Goal: Information Seeking & Learning: Learn about a topic

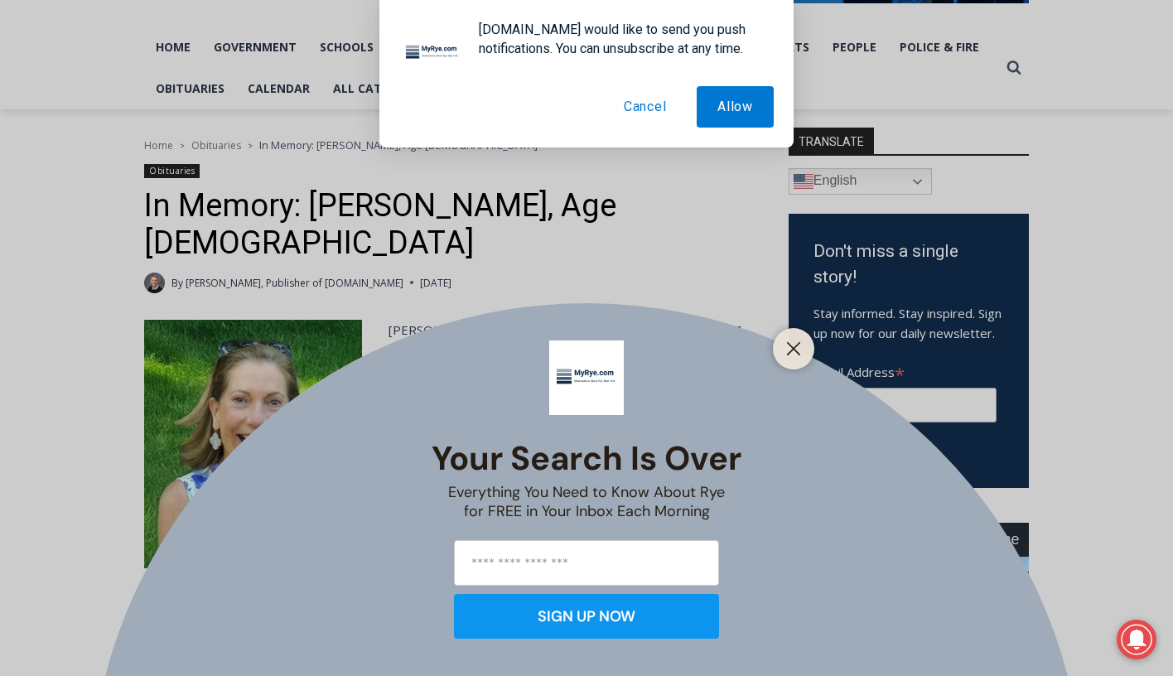
scroll to position [365, 0]
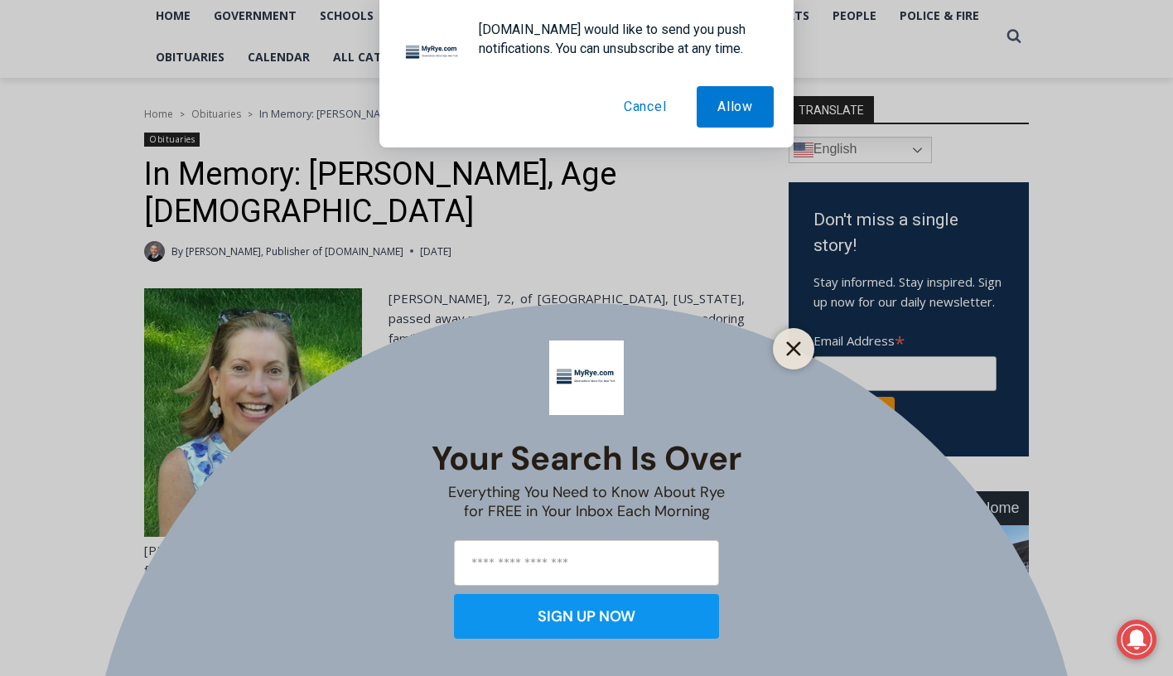
click at [797, 345] on line "Close" at bounding box center [794, 349] width 12 height 12
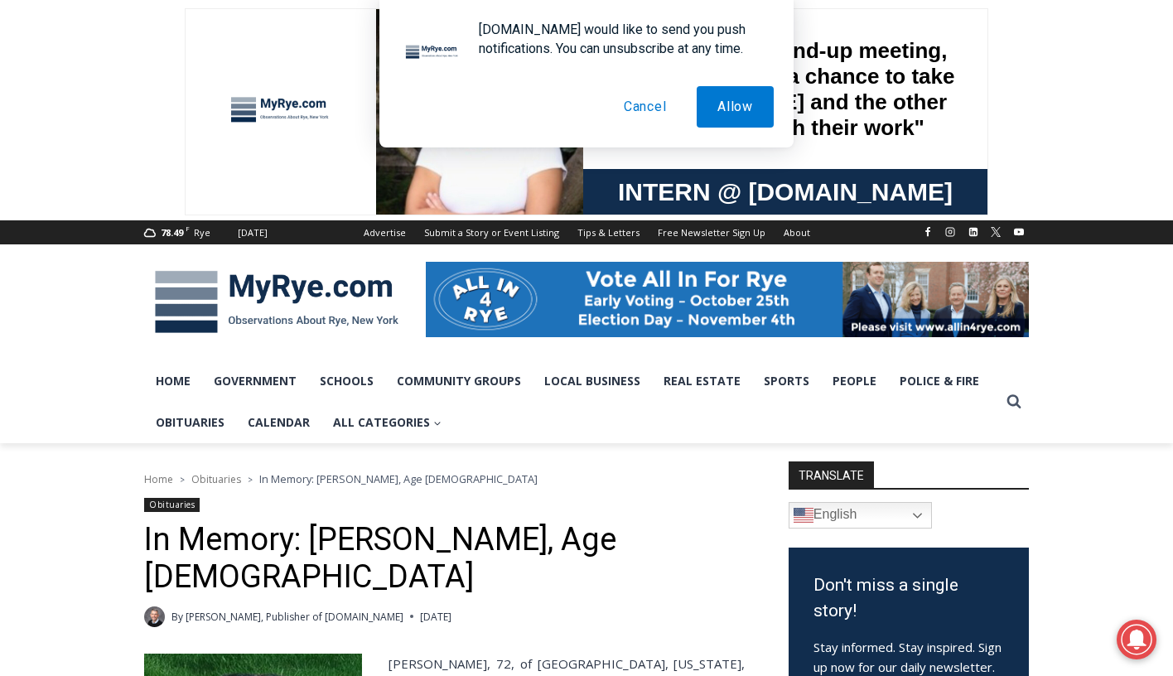
scroll to position [0, 0]
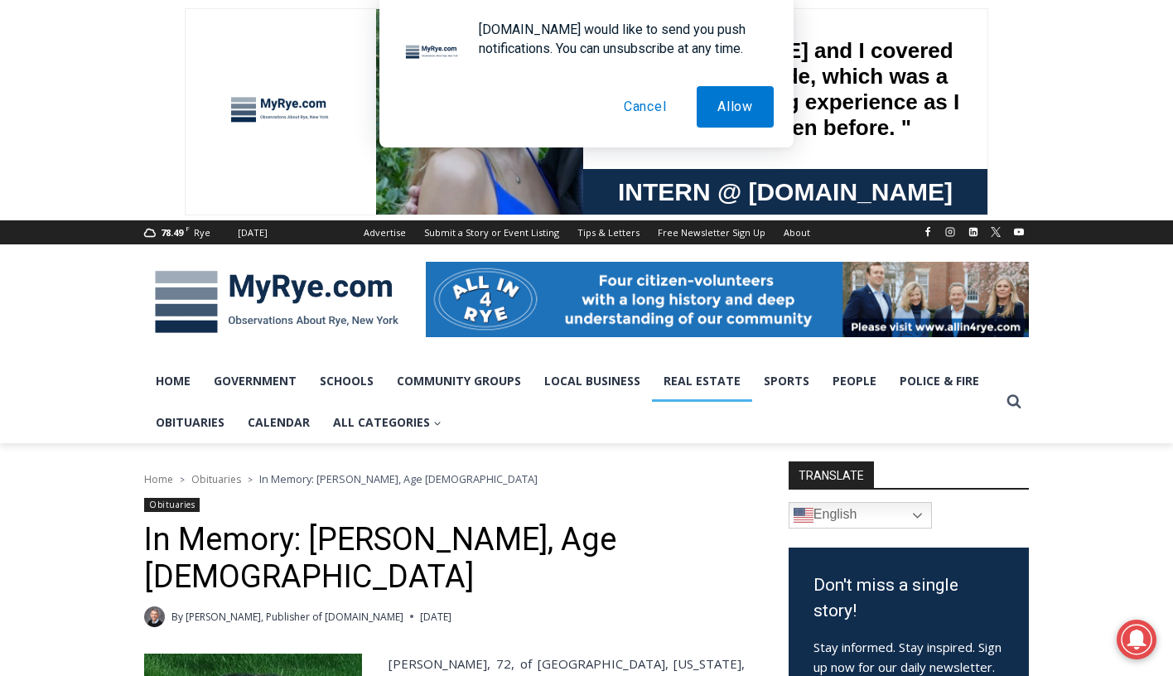
click at [694, 383] on link "Real Estate" at bounding box center [702, 380] width 100 height 41
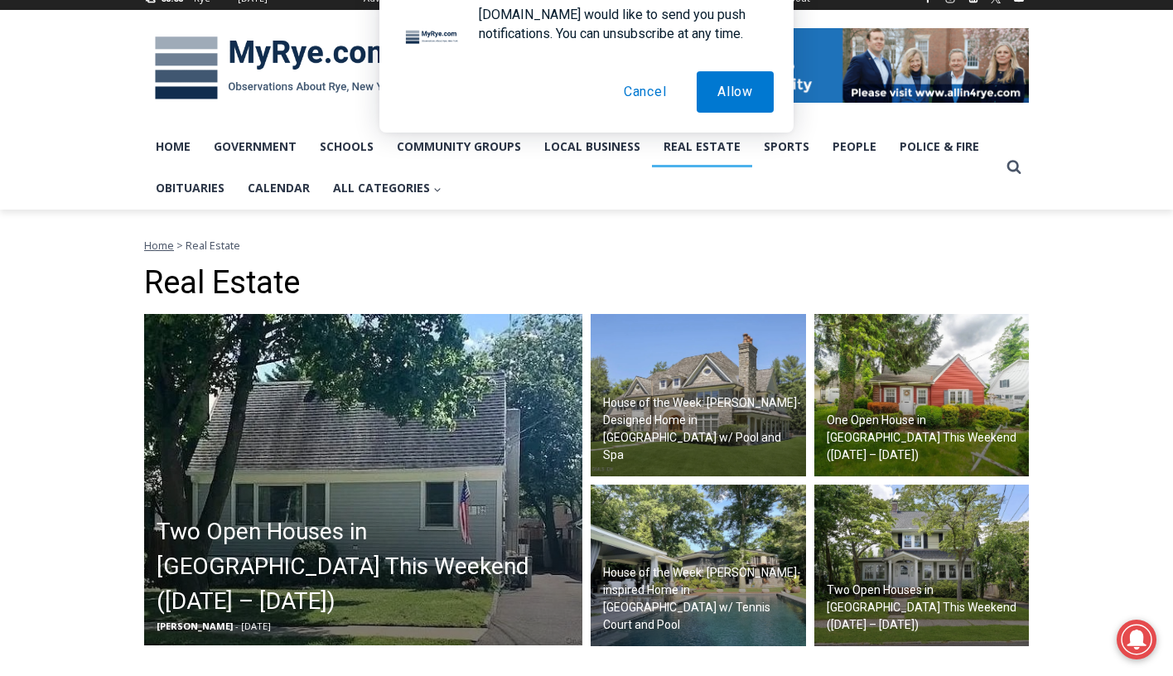
scroll to position [295, 0]
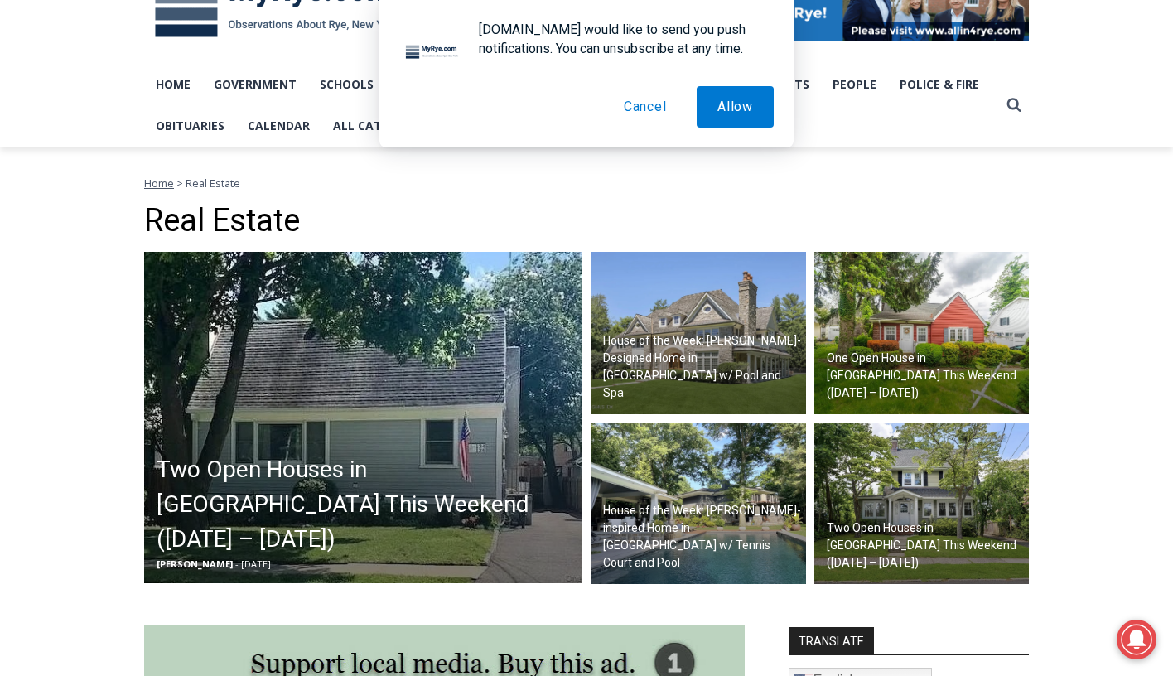
click at [897, 377] on h2 "One Open House in Rye This Weekend (August 30 – 31)" at bounding box center [926, 376] width 199 height 52
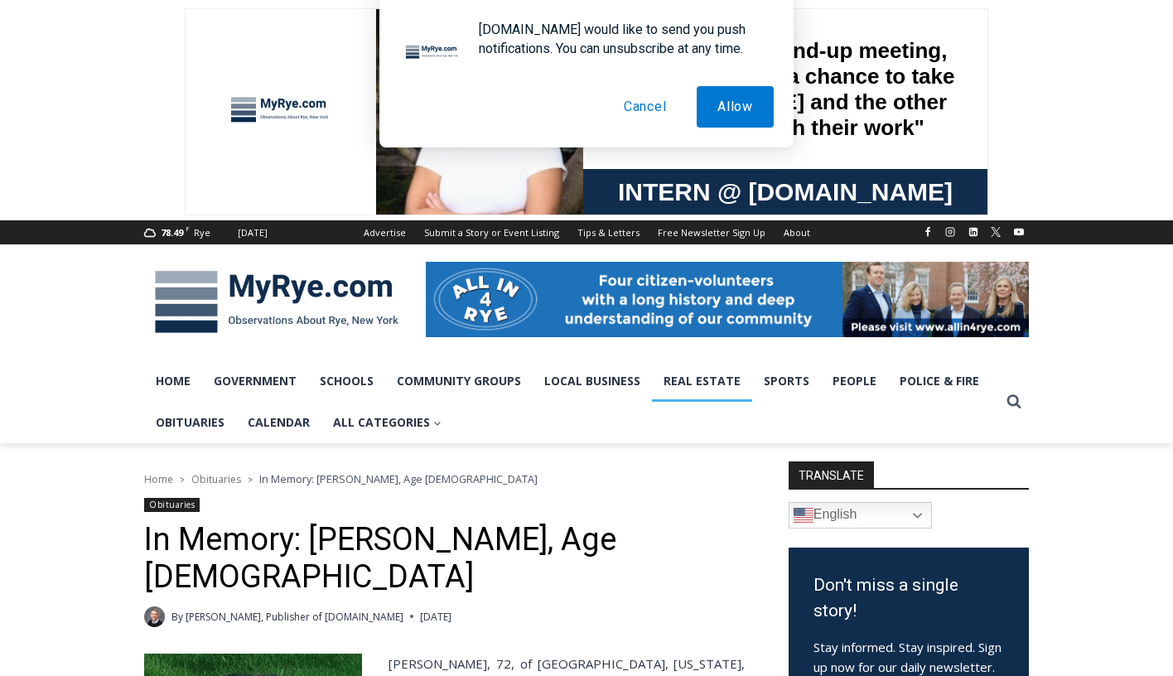
click at [687, 380] on link "Real Estate" at bounding box center [702, 380] width 100 height 41
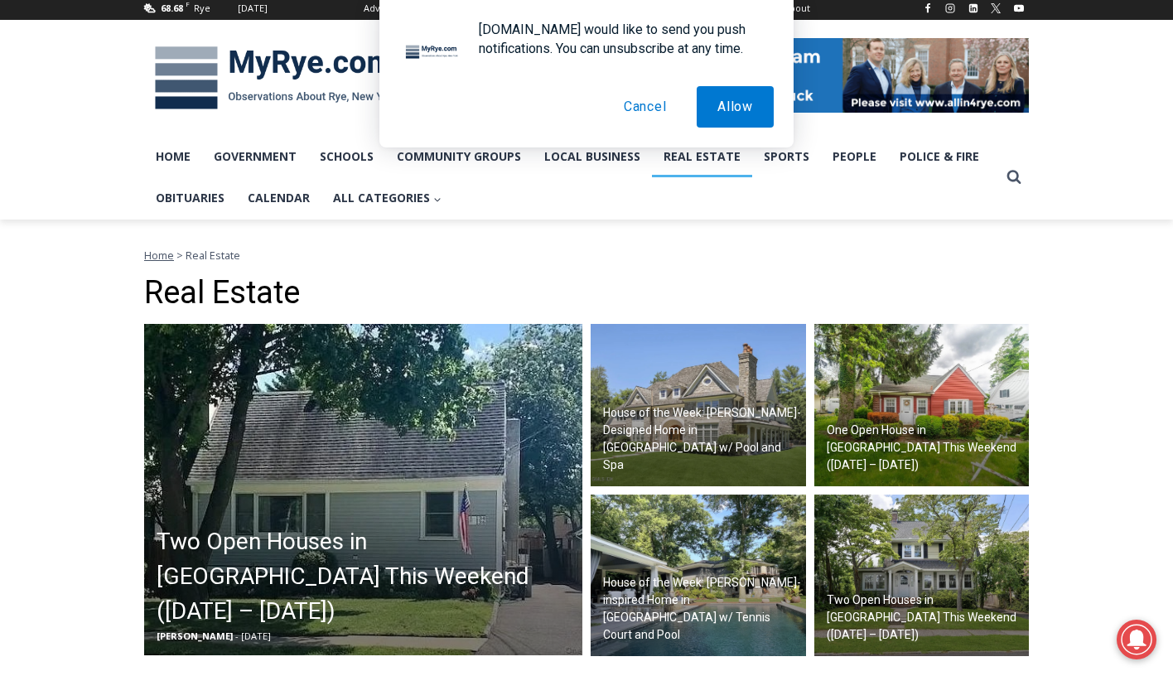
scroll to position [224, 0]
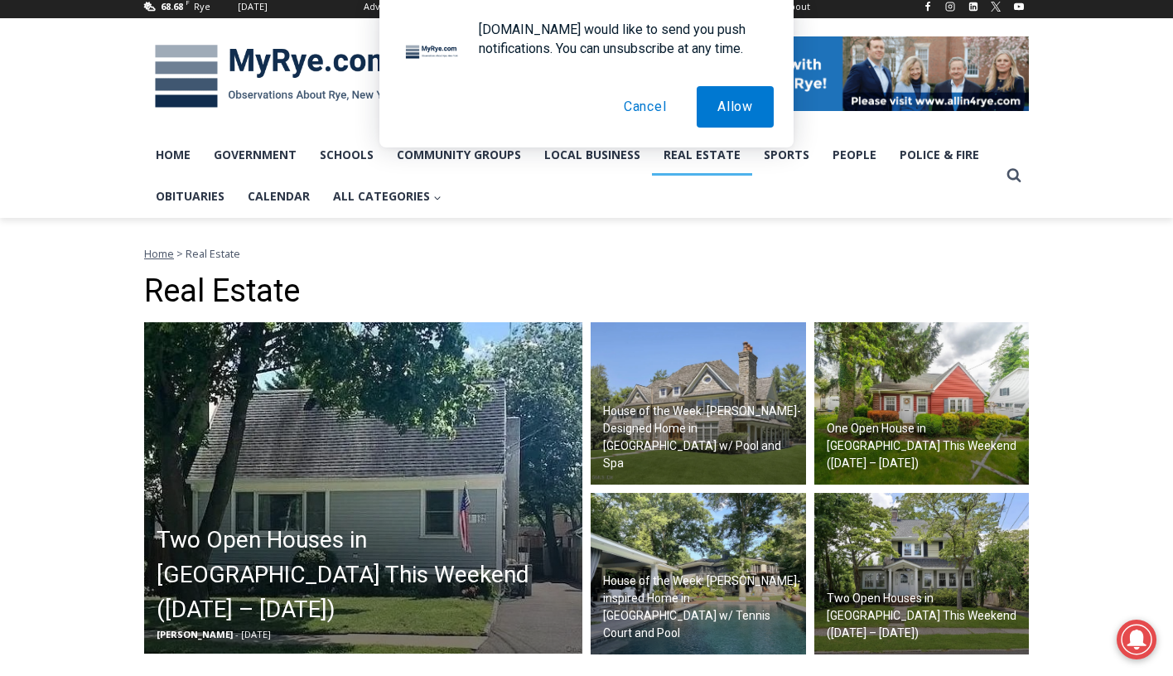
click at [360, 557] on h2 "Two Open Houses in Rye This Weekend (September 6 – 7)" at bounding box center [368, 575] width 422 height 104
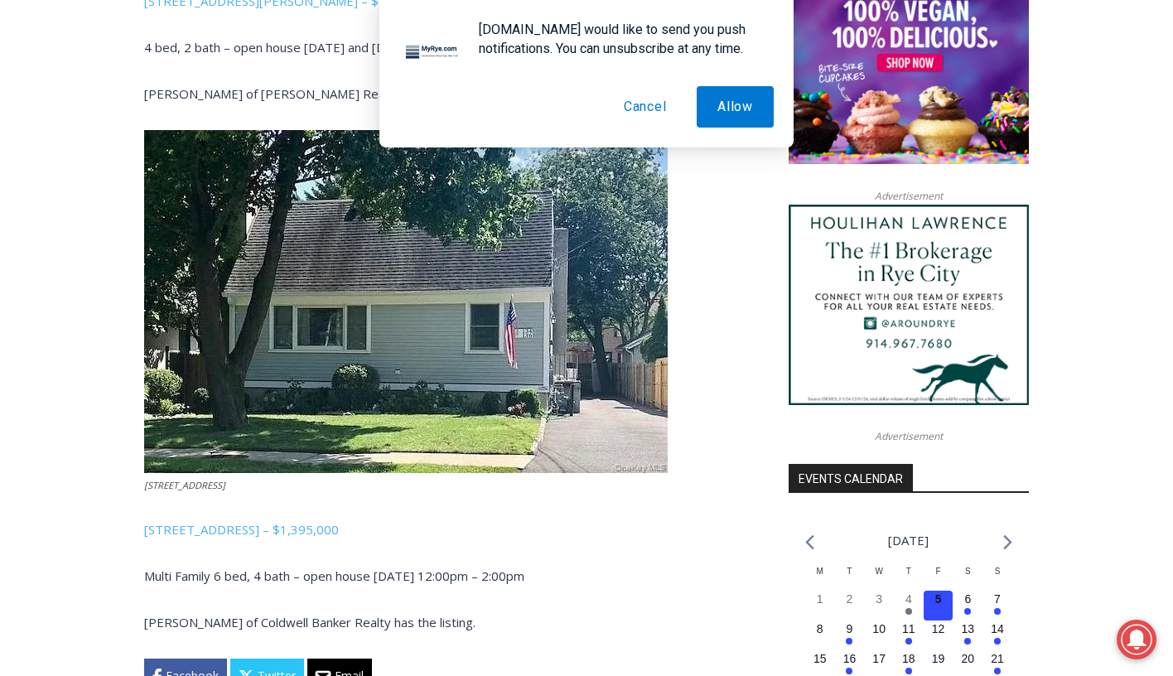
scroll to position [1387, 0]
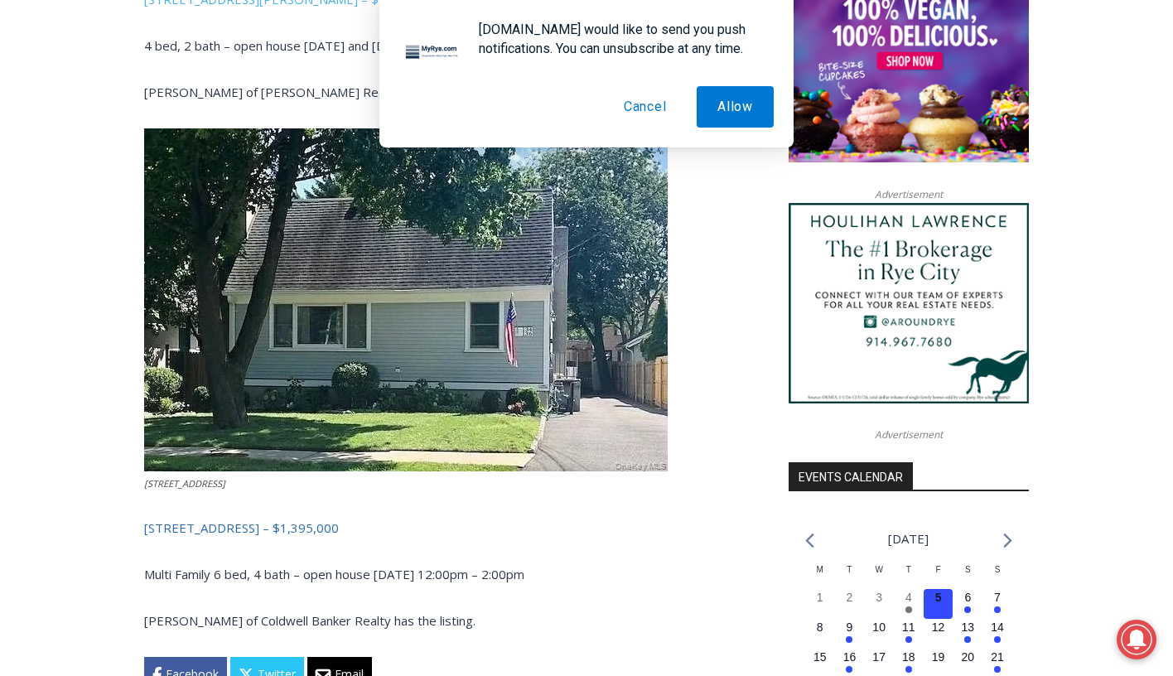
click at [284, 519] on link "134-136 Dearborn Avenue, Rye – $1,395,000" at bounding box center [241, 527] width 195 height 17
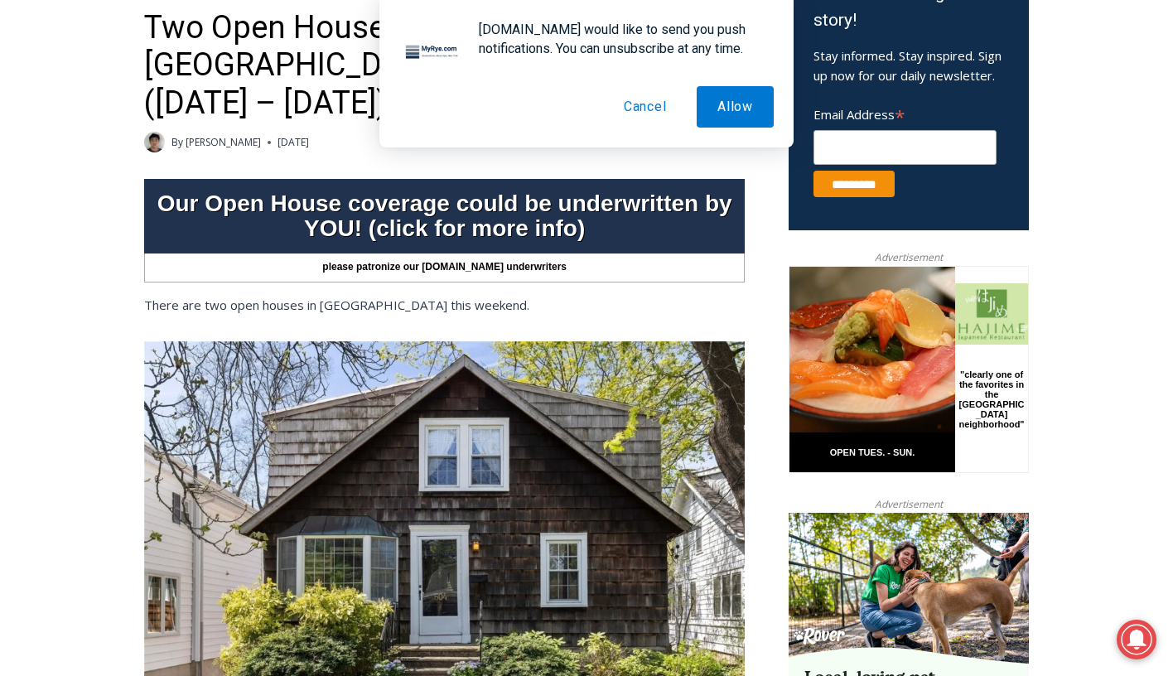
scroll to position [599, 0]
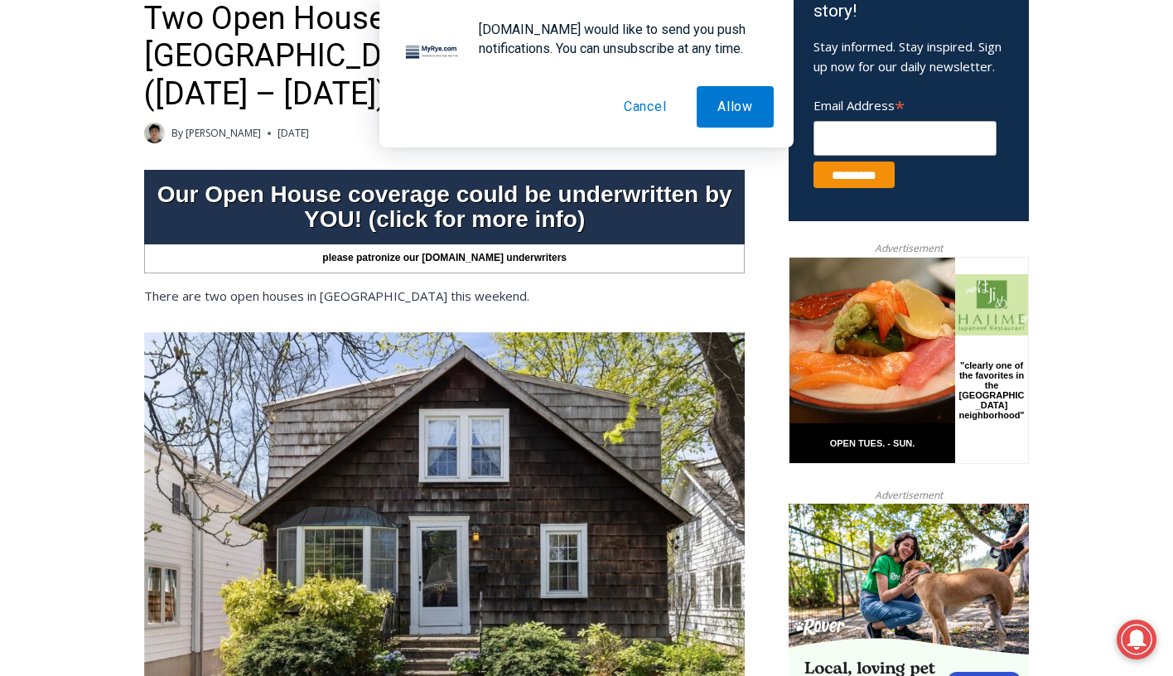
click at [485, 521] on img at bounding box center [444, 532] width 600 height 400
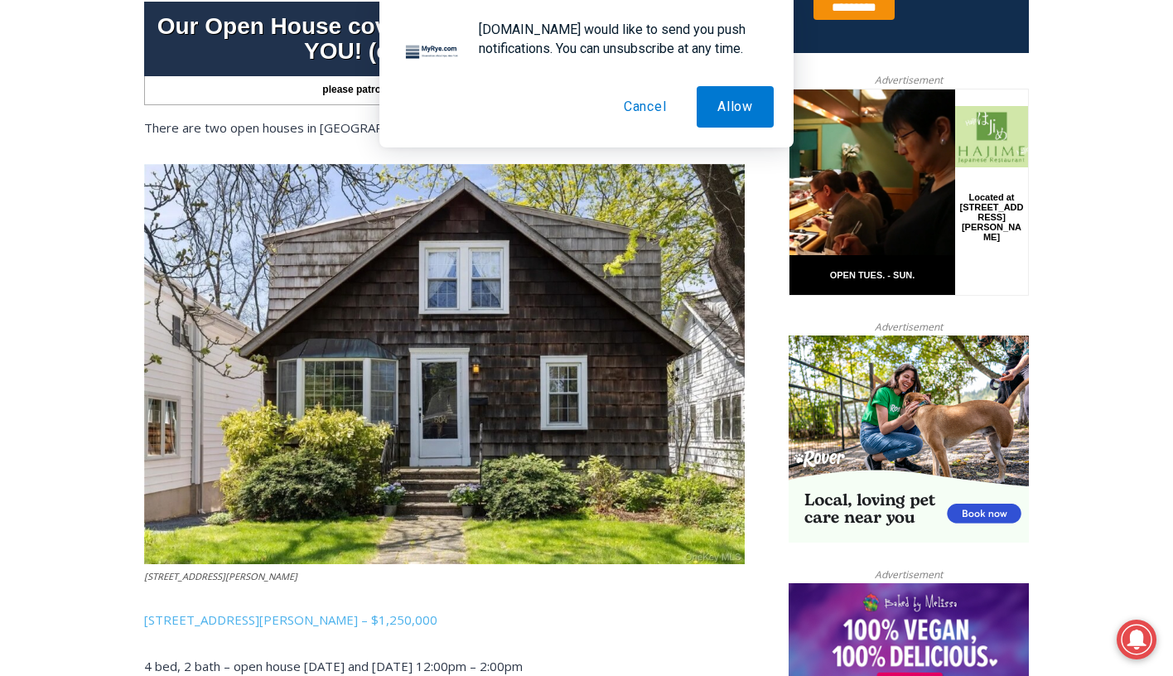
scroll to position [773, 0]
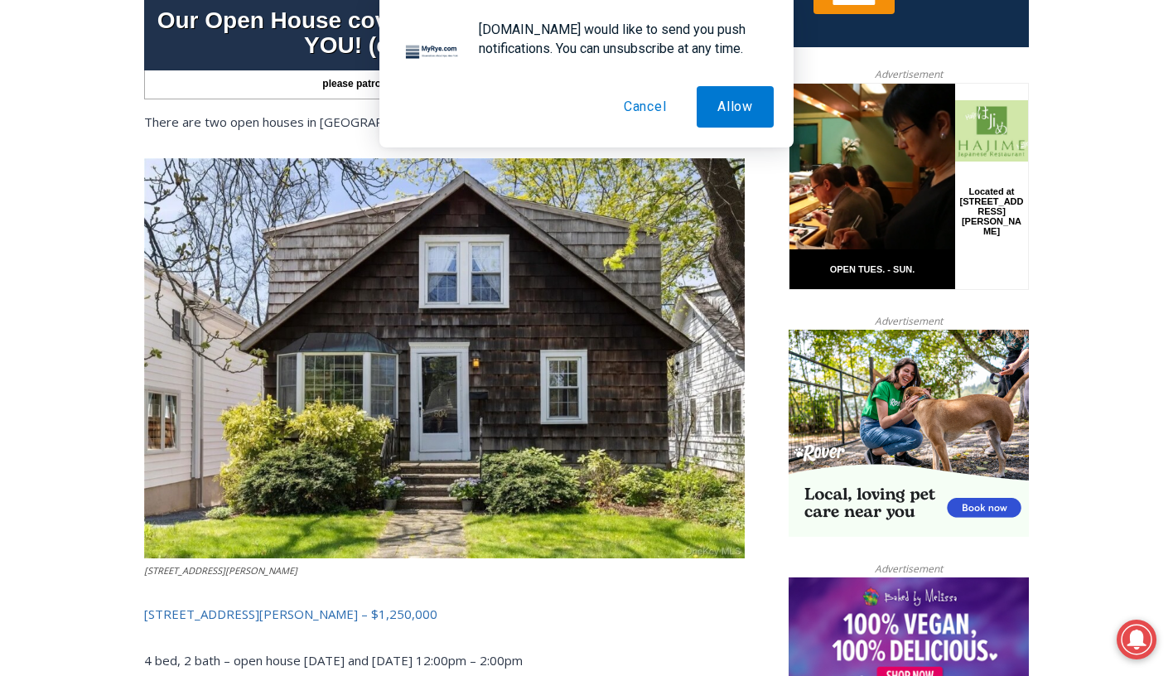
click at [243, 605] on link "504 Milton Road, Rye – $1,250,000" at bounding box center [290, 613] width 293 height 17
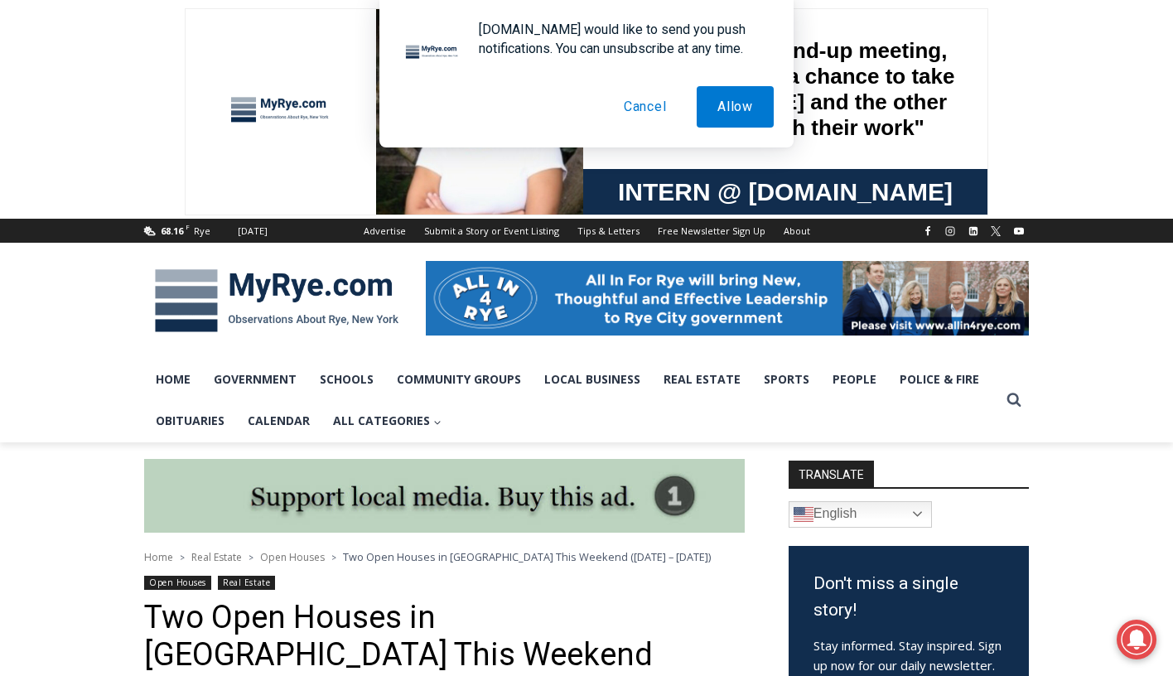
scroll to position [0, 0]
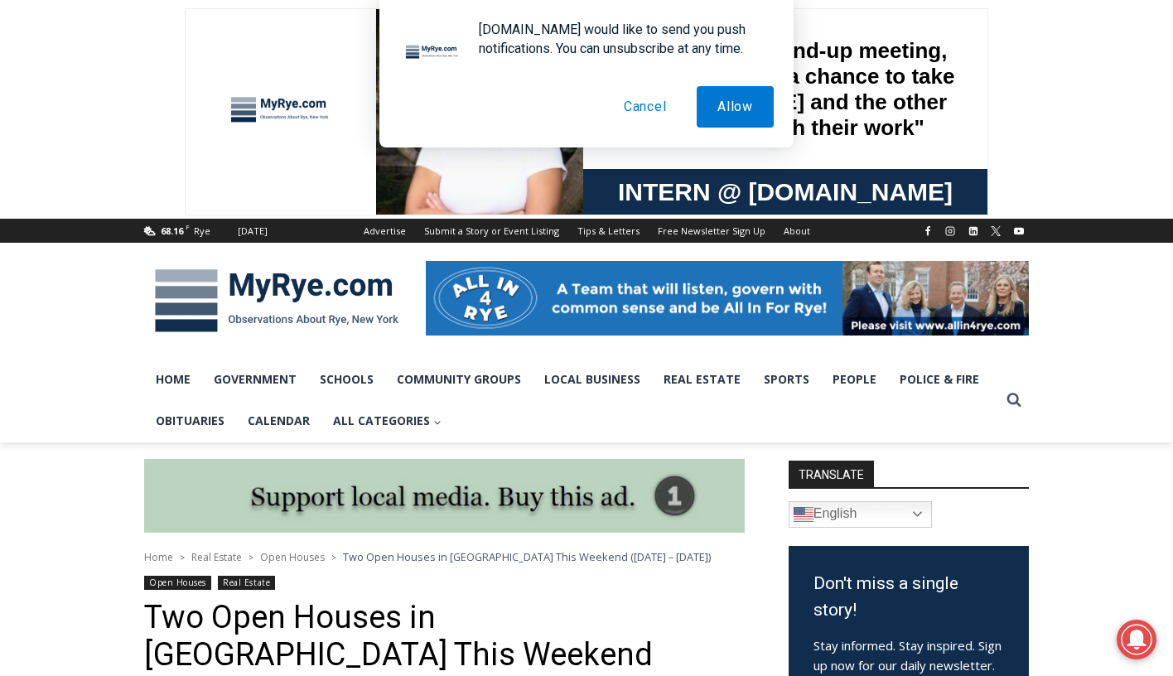
click at [645, 105] on button "Cancel" at bounding box center [645, 106] width 84 height 41
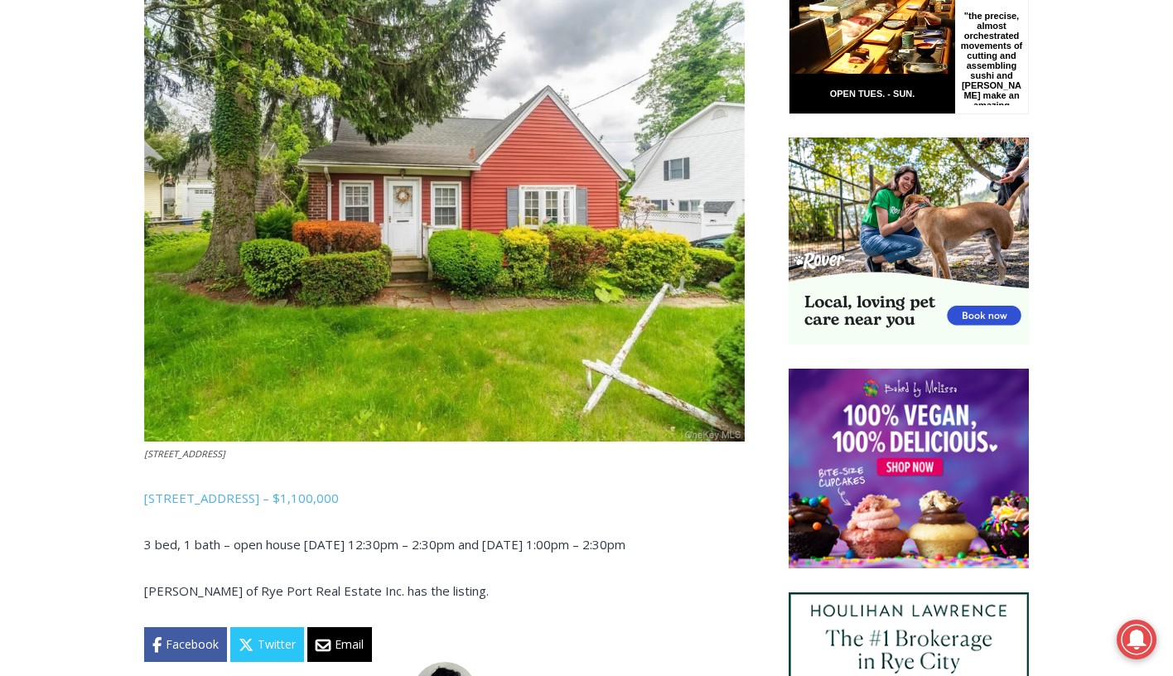
scroll to position [933, 0]
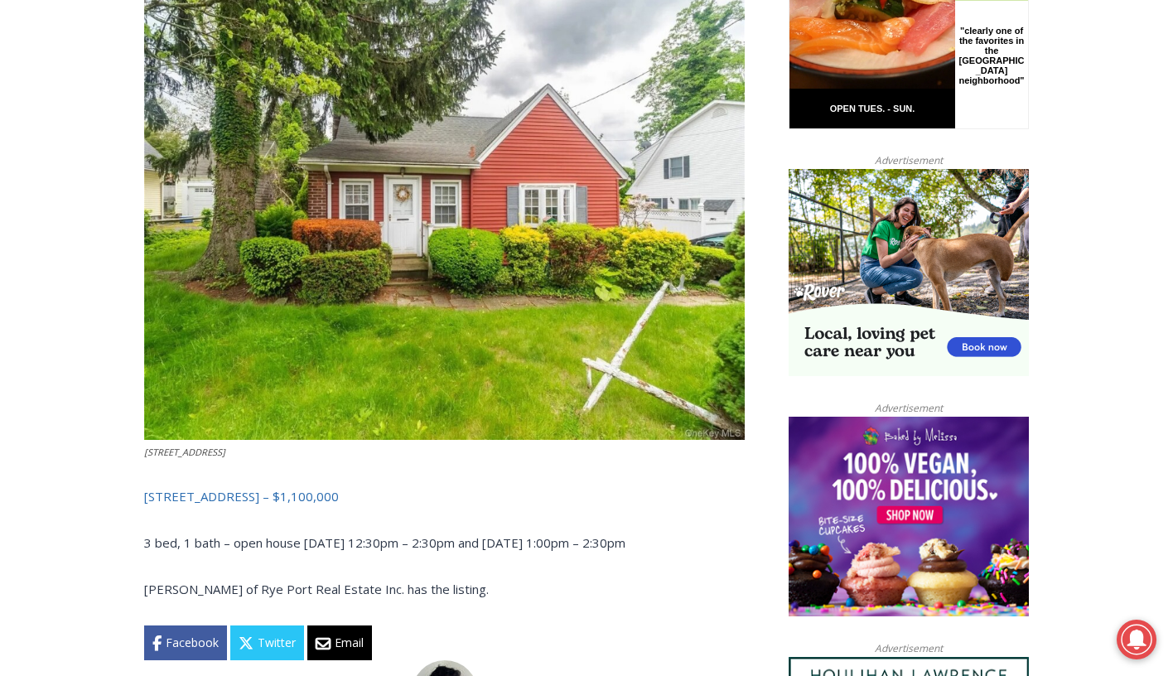
click at [201, 494] on link "[STREET_ADDRESS] – $1,100,000" at bounding box center [241, 496] width 195 height 17
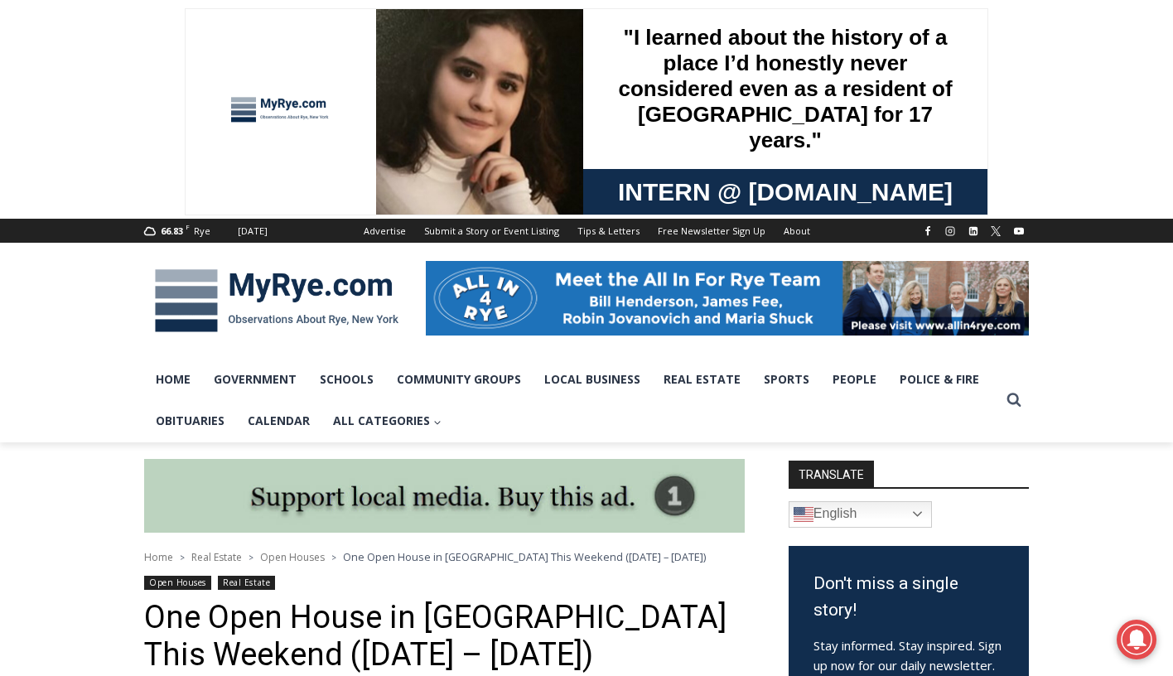
scroll to position [0, 0]
